Goal: Transaction & Acquisition: Purchase product/service

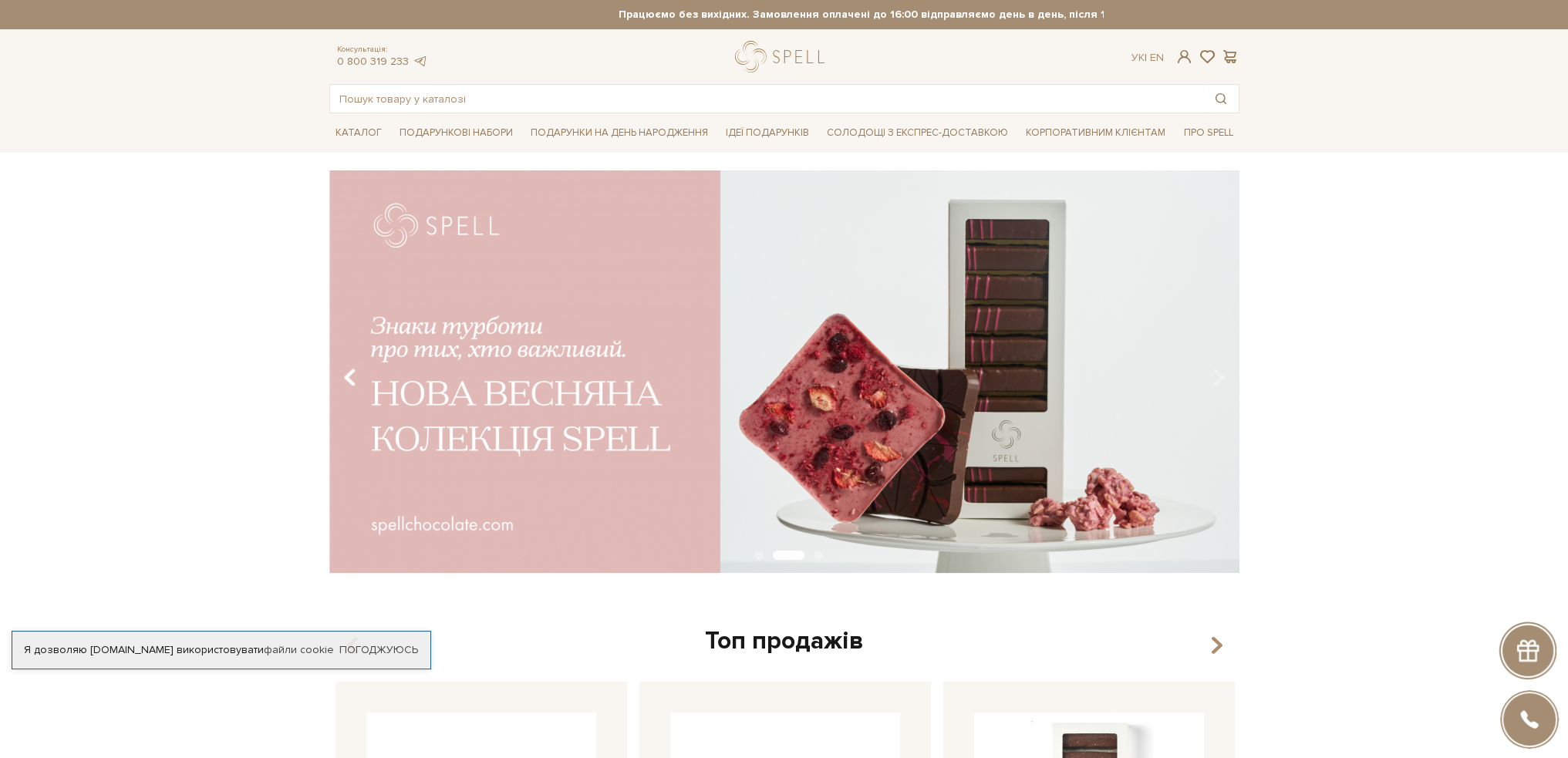
click at [344, 381] on icon "Carousel Navigation" at bounding box center [349, 377] width 13 height 26
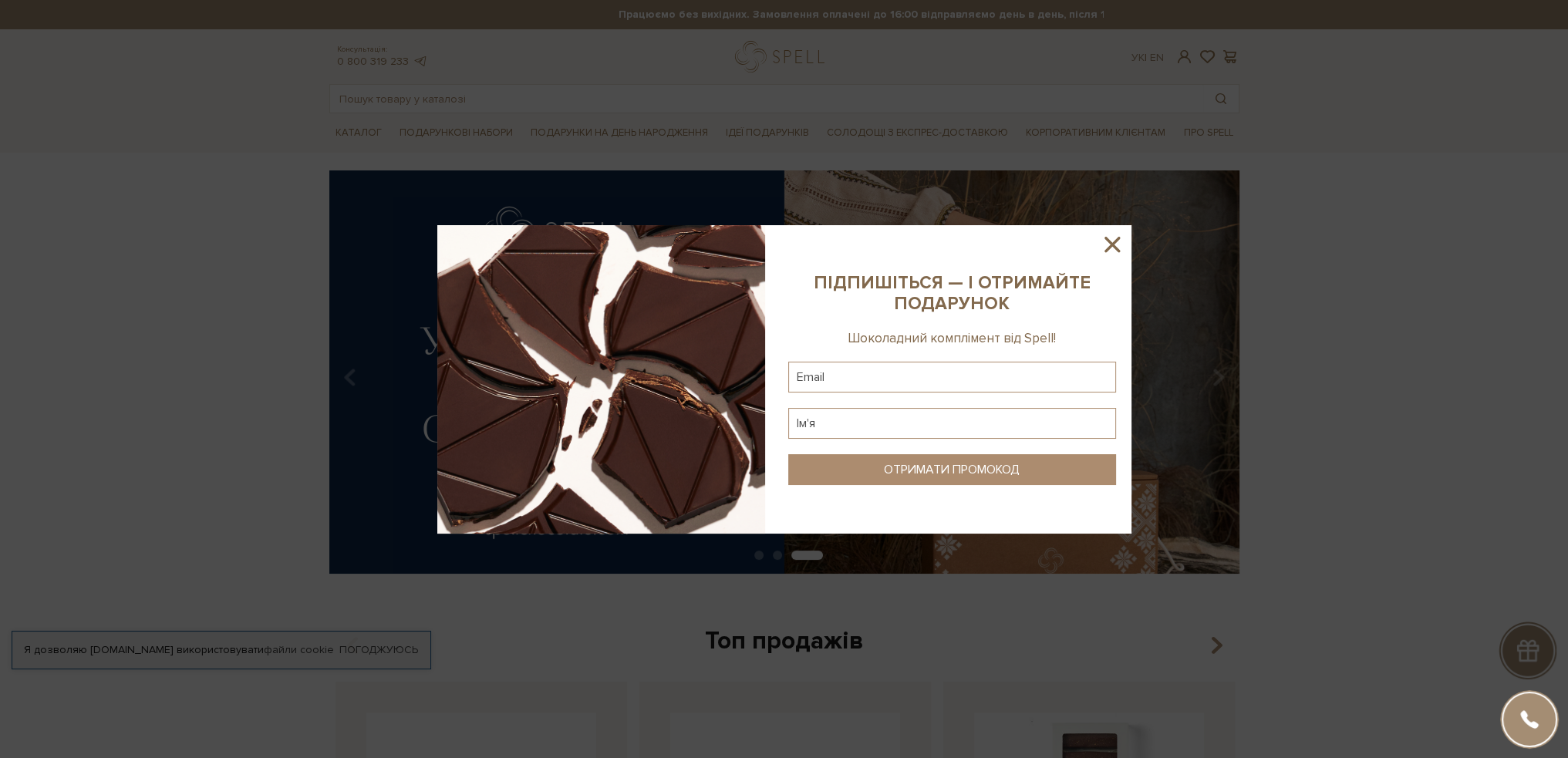
click at [1111, 240] on icon at bounding box center [1112, 244] width 26 height 26
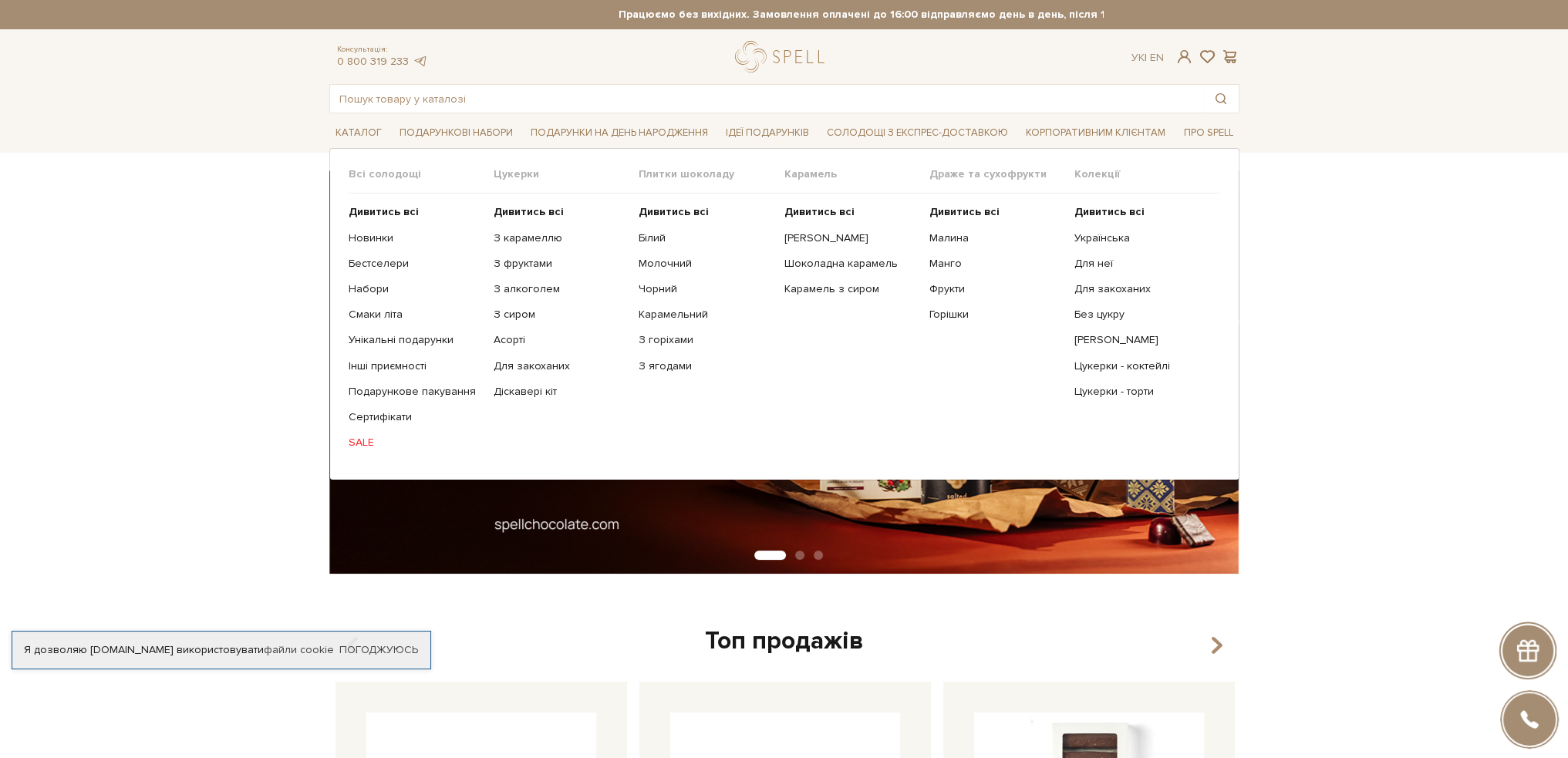
click at [359, 448] on link "SALE" at bounding box center [415, 443] width 133 height 14
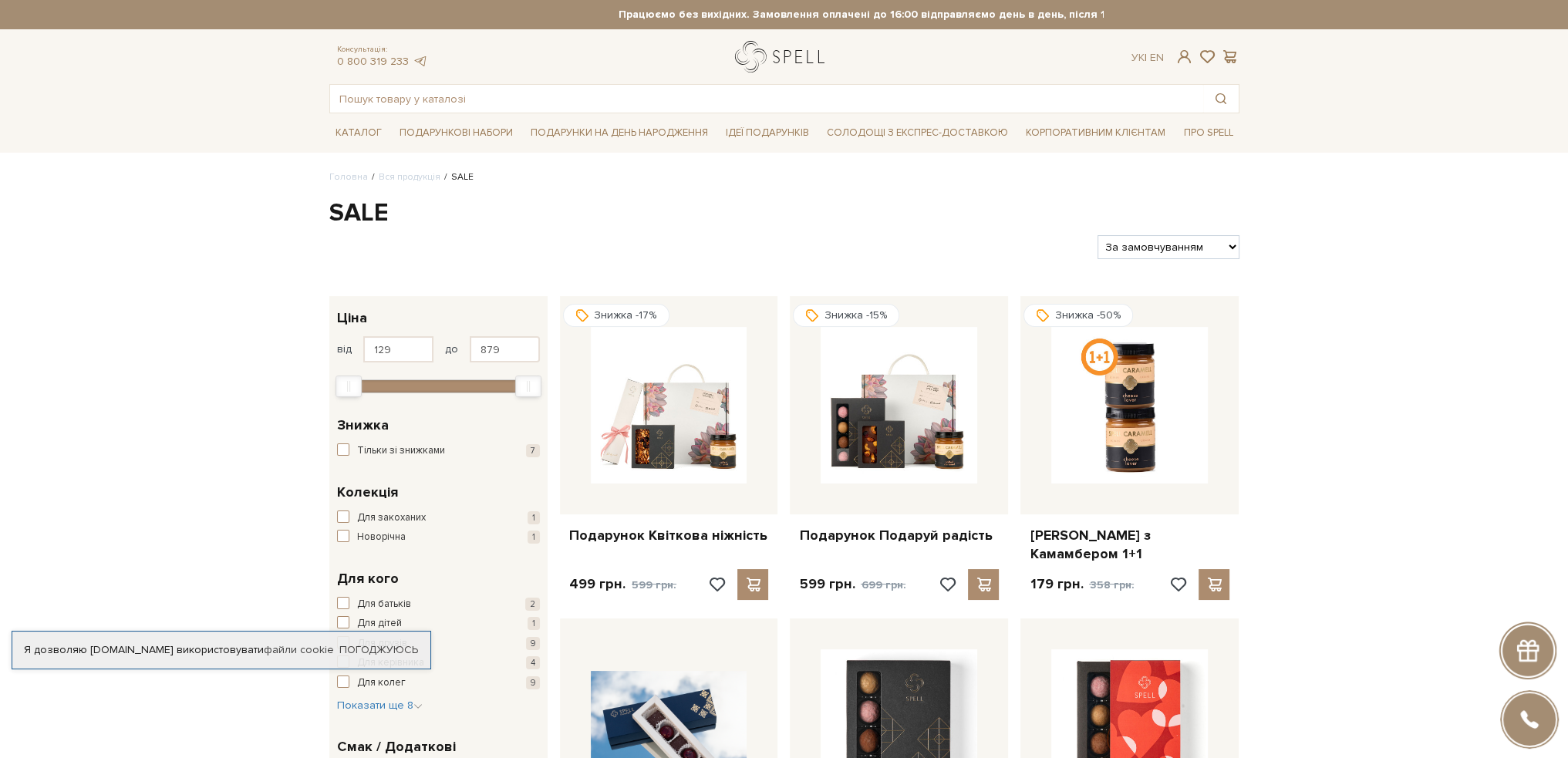
click at [779, 54] on link "logo" at bounding box center [783, 57] width 96 height 32
